Goal: Find specific page/section: Find specific page/section

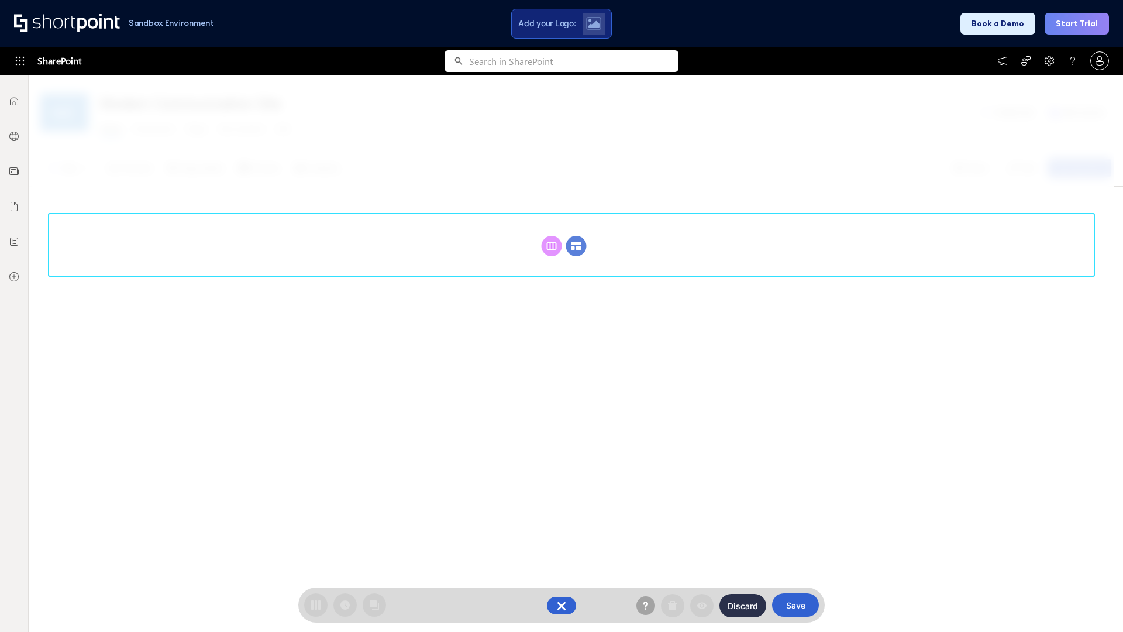
click at [576, 246] on circle at bounding box center [576, 246] width 20 height 20
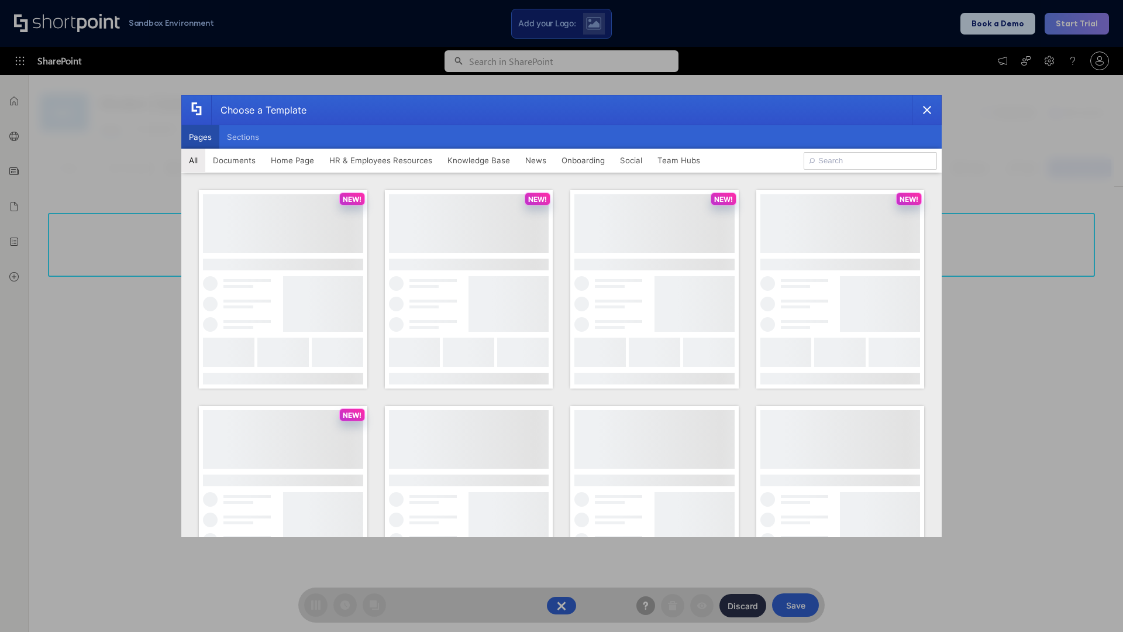
click at [200, 137] on button "Pages" at bounding box center [200, 136] width 38 height 23
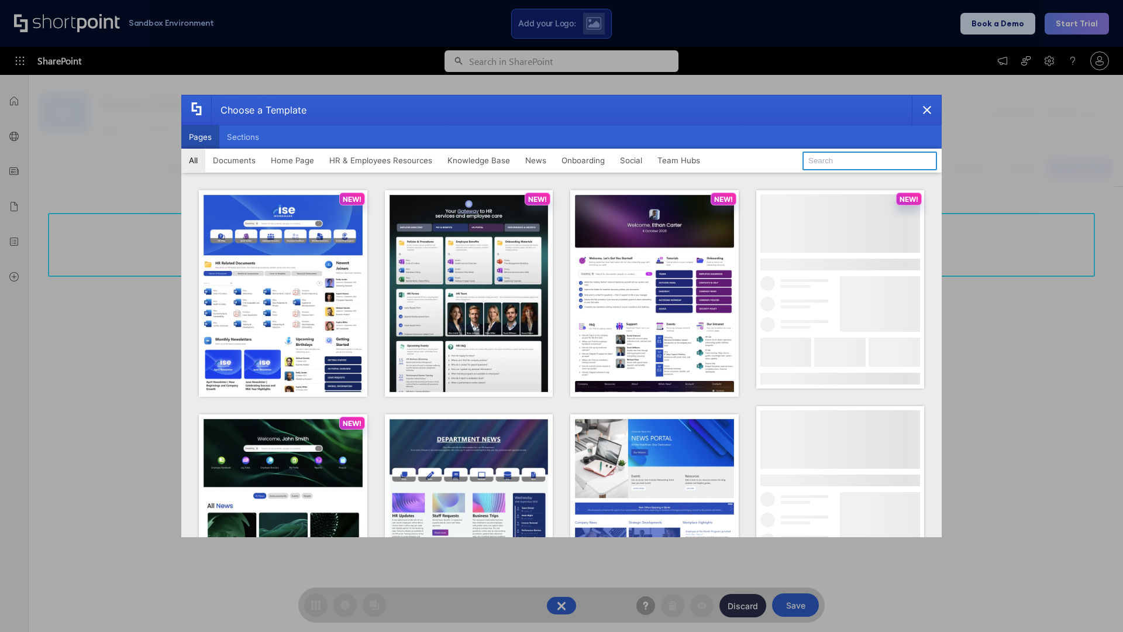
type input "HR 8"
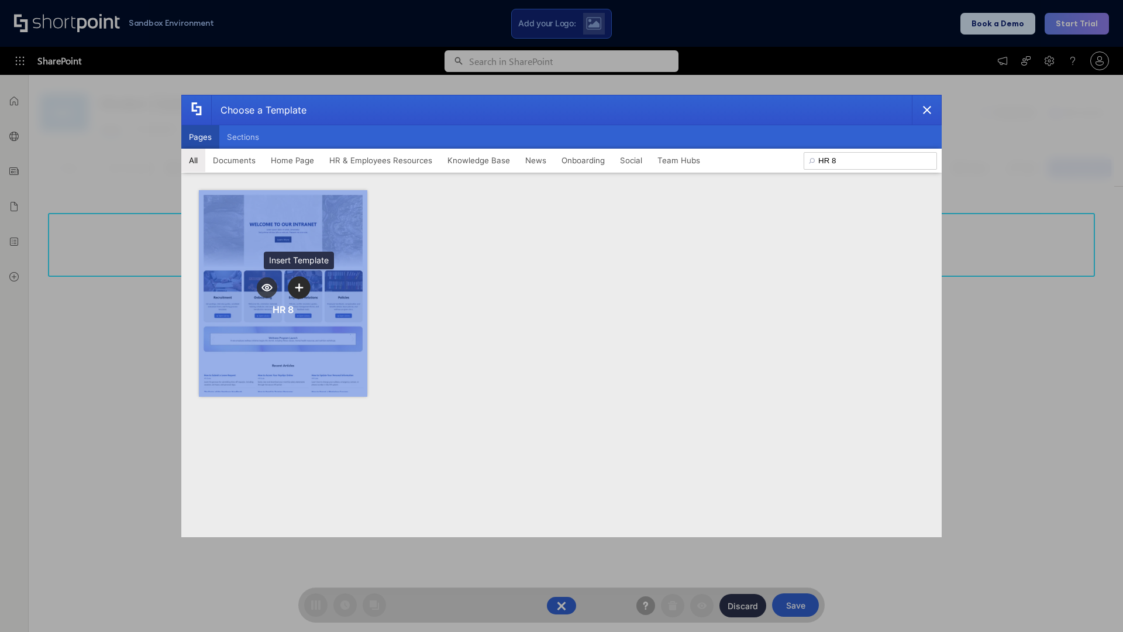
click at [299, 287] on icon "template selector" at bounding box center [299, 287] width 8 height 8
